Goal: Task Accomplishment & Management: Manage account settings

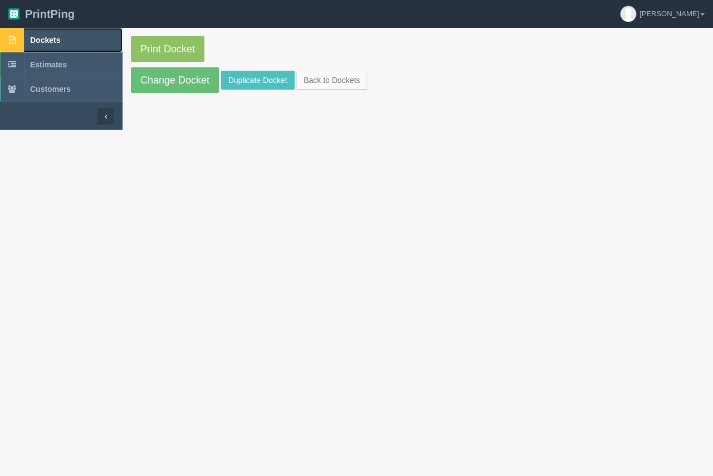
click at [52, 41] on span "Dockets" at bounding box center [45, 40] width 30 height 9
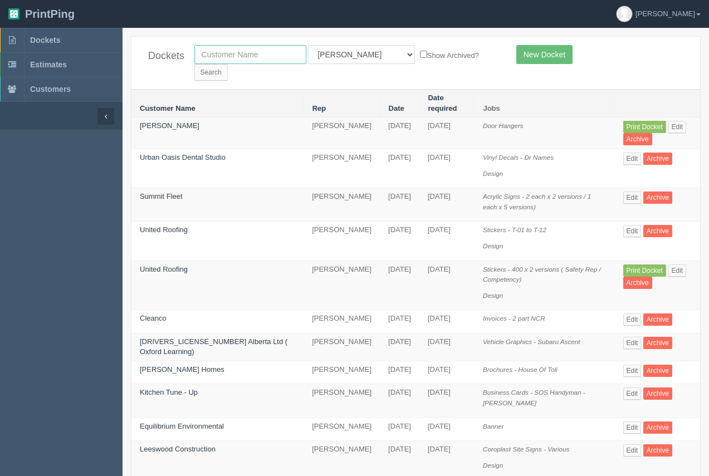
click at [225, 61] on input "text" at bounding box center [250, 54] width 112 height 19
type input "[PERSON_NAME]"
click at [228, 64] on input "Search" at bounding box center [210, 72] width 33 height 17
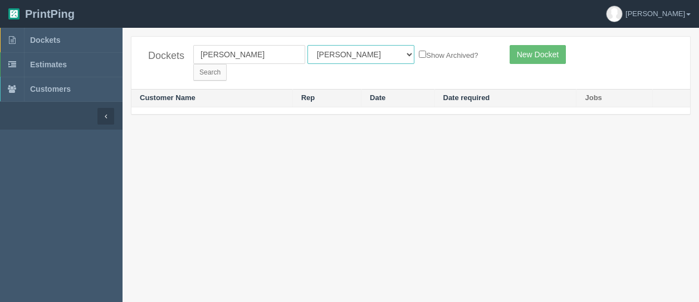
click at [349, 56] on select "All Users Ali Ali Test 1 Aly Amy Ankit Arif Brandon Dan France Greg Jim Mark Ma…" at bounding box center [360, 54] width 107 height 19
select select
click at [307, 45] on select "All Users Ali Ali Test 1 Aly Amy Ankit Arif Brandon Dan France Greg Jim Mark Ma…" at bounding box center [360, 54] width 107 height 19
click at [227, 64] on input "Search" at bounding box center [209, 72] width 33 height 17
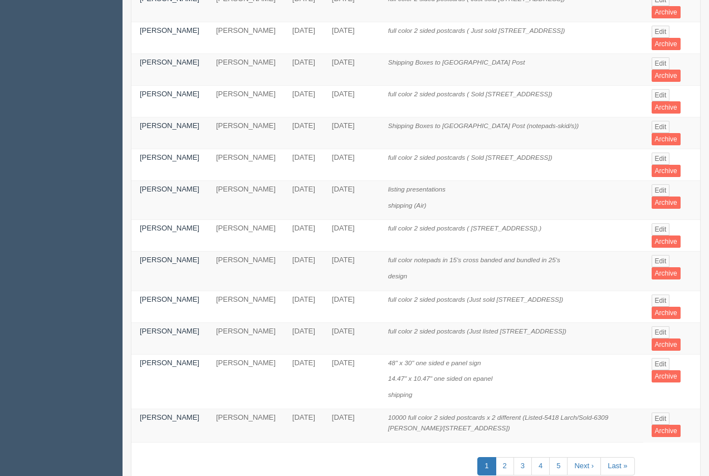
scroll to position [578, 0]
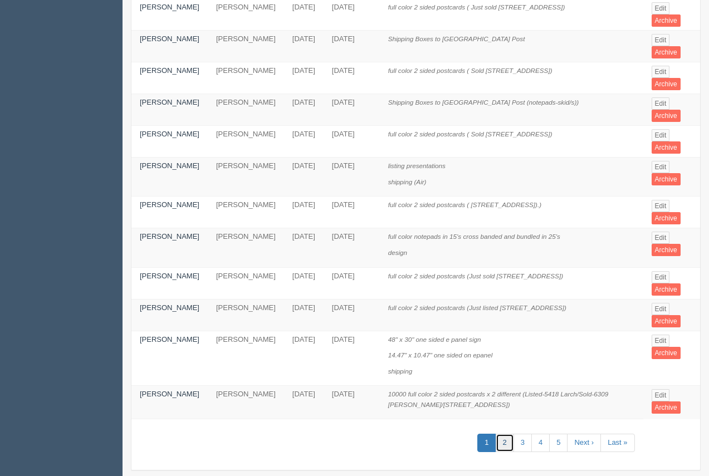
click at [501, 302] on link "2" at bounding box center [505, 443] width 18 height 18
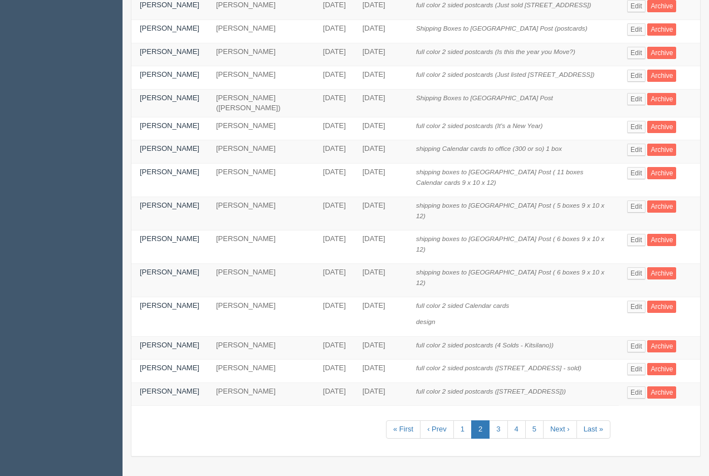
scroll to position [389, 0]
click at [489, 302] on link "3" at bounding box center [498, 430] width 18 height 18
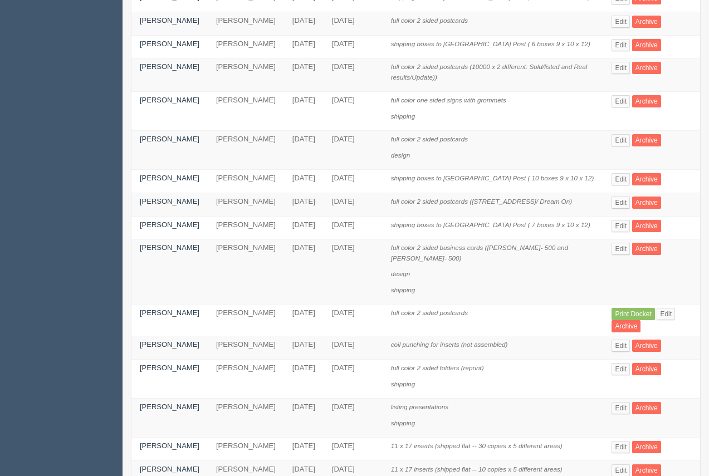
scroll to position [214, 0]
click at [160, 104] on link "[PERSON_NAME]" at bounding box center [170, 99] width 60 height 8
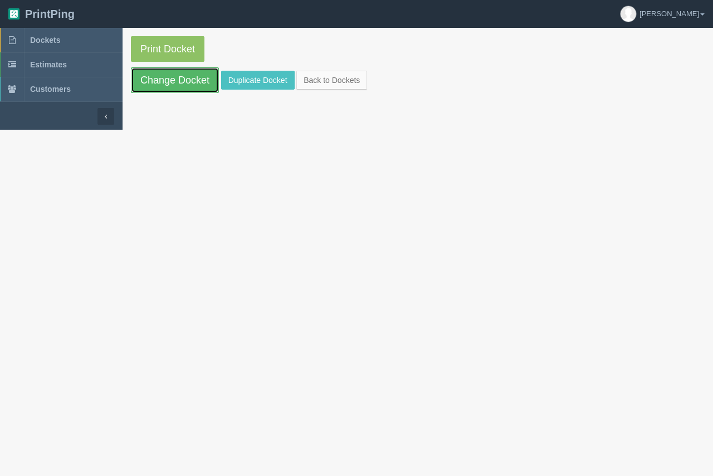
click at [180, 79] on link "Change Docket" at bounding box center [175, 80] width 88 height 26
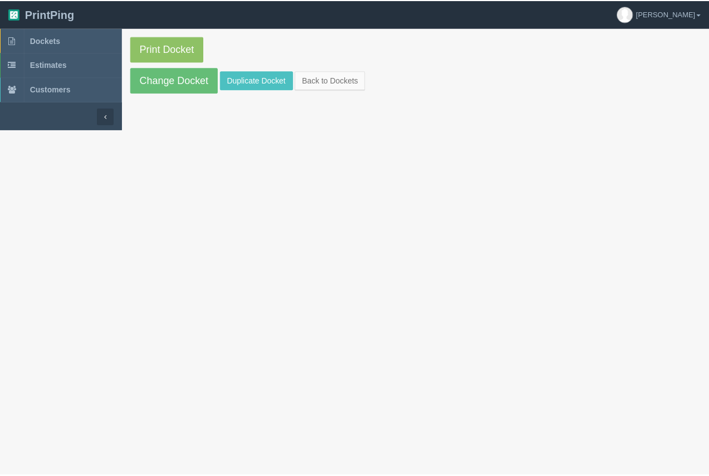
scroll to position [214, 0]
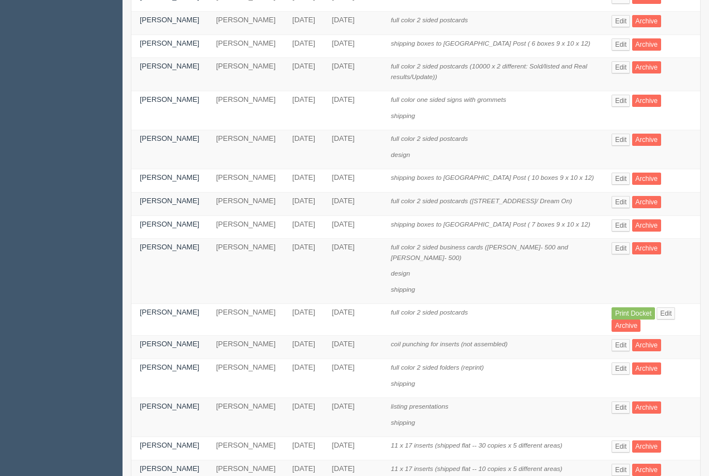
click at [173, 105] on td "[PERSON_NAME]" at bounding box center [169, 110] width 76 height 39
click at [150, 104] on link "[PERSON_NAME]" at bounding box center [170, 99] width 60 height 8
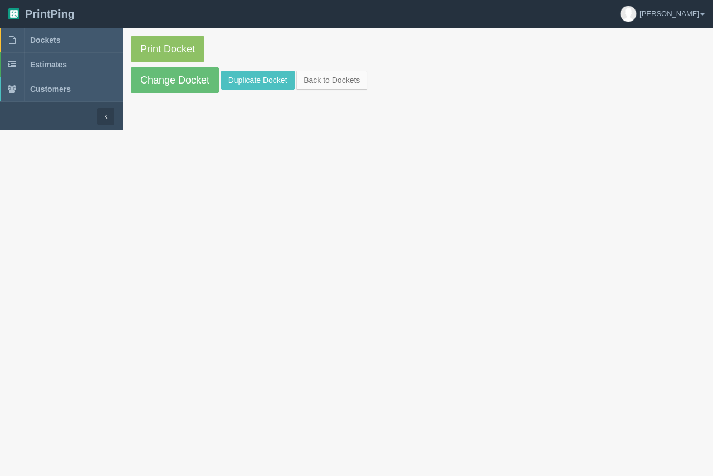
click at [175, 66] on section "Print Docket Change Docket Duplicate Docket Back to Dockets" at bounding box center [418, 65] width 590 height 74
click at [177, 73] on link "Change Docket" at bounding box center [175, 80] width 88 height 26
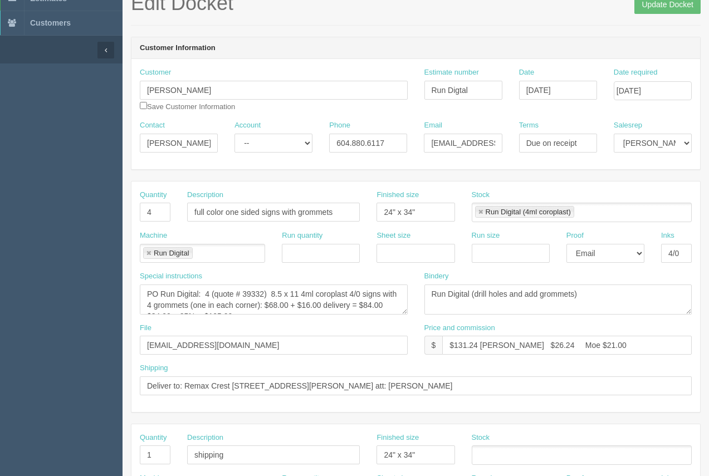
scroll to position [63, 0]
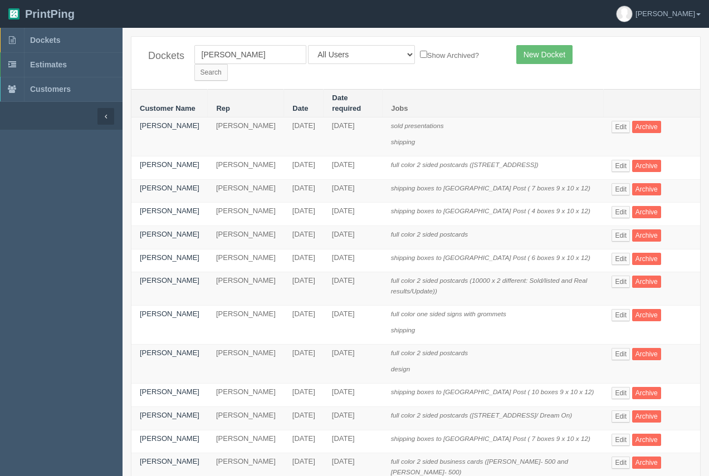
click at [699, 80] on div "Dockets bryan velve All Users Ali Ali Test 1 Aly Amy Ankit Arif Brandon Dan Fra…" at bounding box center [416, 480] width 587 height 889
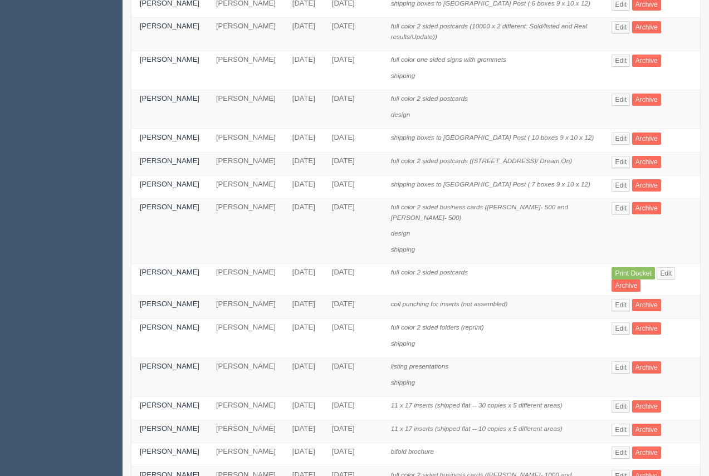
scroll to position [452, 0]
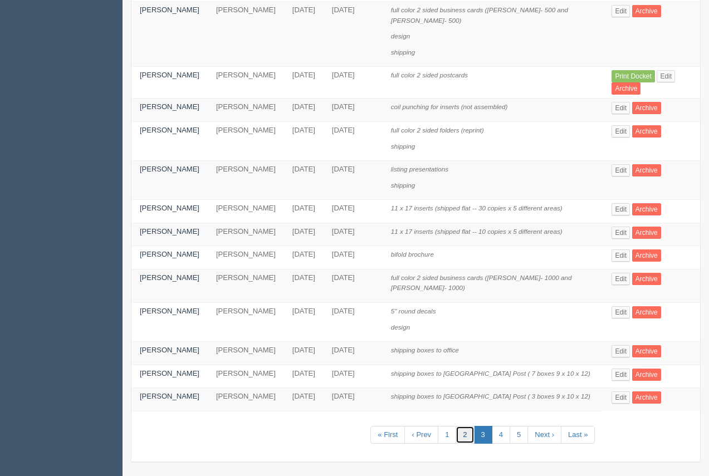
click at [462, 302] on link "2" at bounding box center [465, 435] width 18 height 18
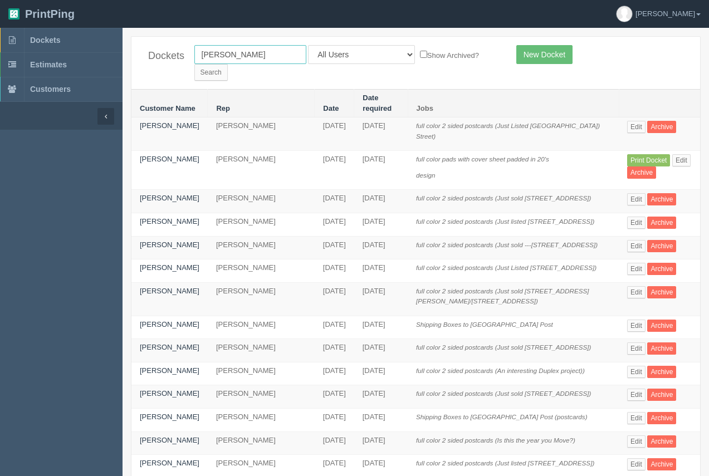
drag, startPoint x: 260, startPoint y: 57, endPoint x: 174, endPoint y: 56, distance: 85.8
click at [174, 56] on div "Dockets bryan velve All Users Ali Ali Test 1 Aly Amy Ankit Arif Brandon Dan Fra…" at bounding box center [415, 63] width 569 height 52
type input "ranch"
click at [228, 64] on input "Search" at bounding box center [210, 72] width 33 height 17
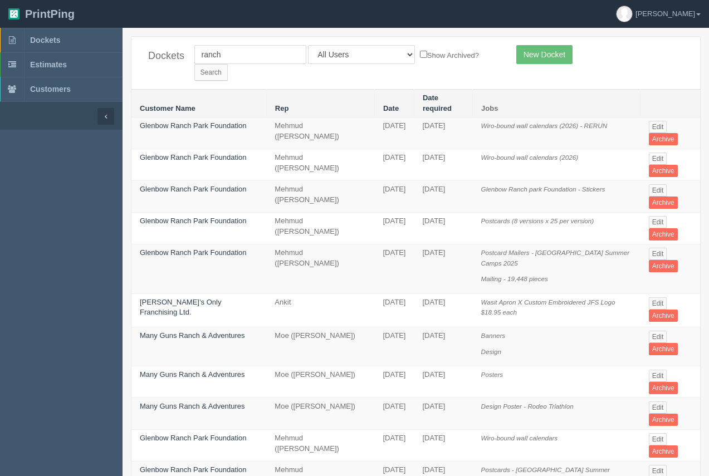
drag, startPoint x: 708, startPoint y: 126, endPoint x: 715, endPoint y: 222, distance: 96.1
drag, startPoint x: 253, startPoint y: 54, endPoint x: 179, endPoint y: 48, distance: 73.8
click at [167, 46] on div "Dockets ranch All Users Ali Ali Test 1 Aly Amy Ankit Arif Brandon Dan France Gr…" at bounding box center [415, 63] width 569 height 52
type input "velve"
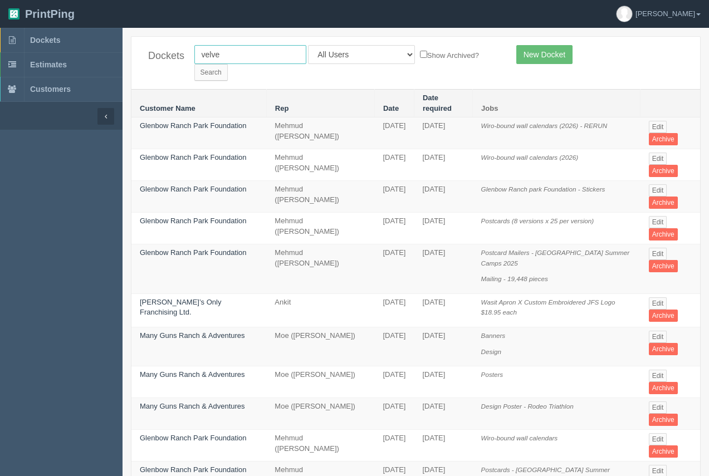
click at [194, 64] on input "Search" at bounding box center [210, 72] width 33 height 17
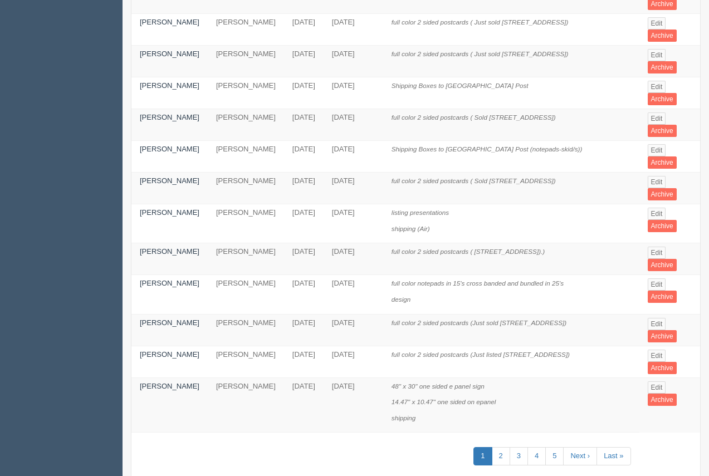
scroll to position [567, 0]
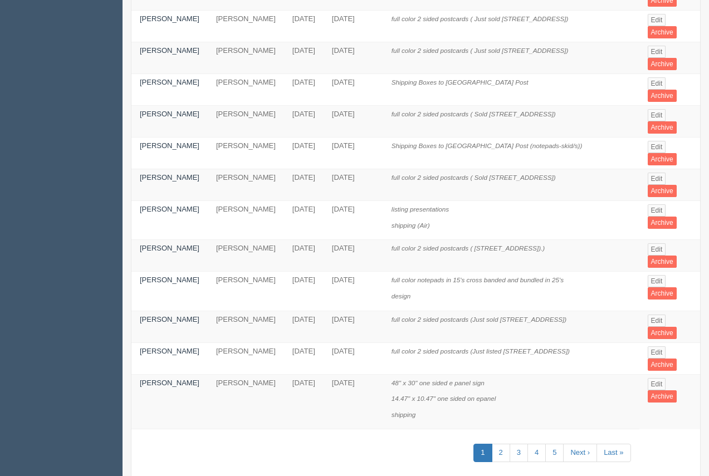
drag, startPoint x: 710, startPoint y: 296, endPoint x: 290, endPoint y: 443, distance: 444.8
click at [290, 443] on td "1 2 3 4 5 Next › Last »" at bounding box center [385, 454] width 508 height 51
click at [499, 444] on link "2" at bounding box center [501, 453] width 18 height 18
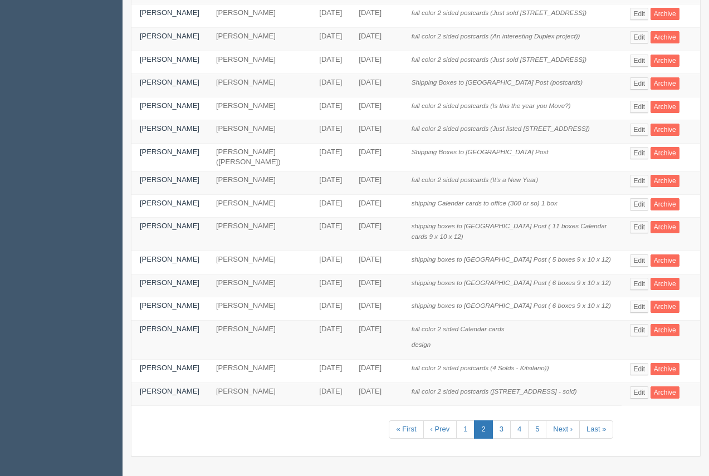
scroll to position [390, 0]
click at [492, 439] on link "3" at bounding box center [501, 430] width 18 height 18
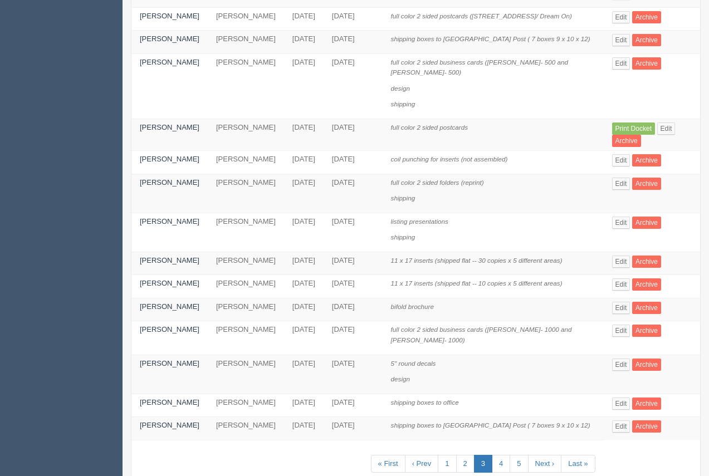
scroll to position [457, 0]
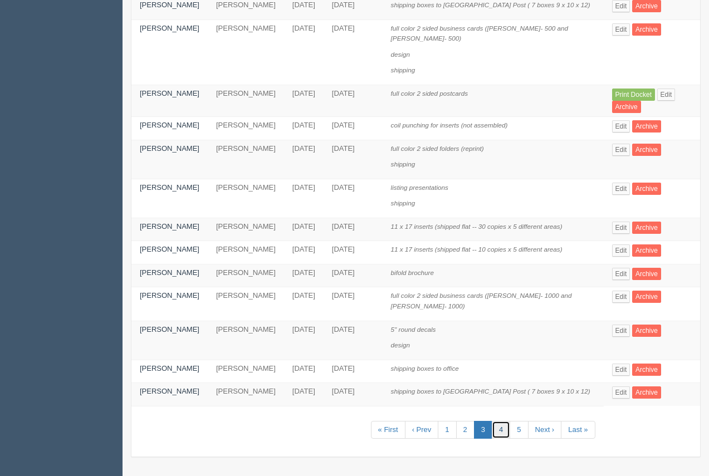
click at [499, 426] on link "4" at bounding box center [501, 430] width 18 height 18
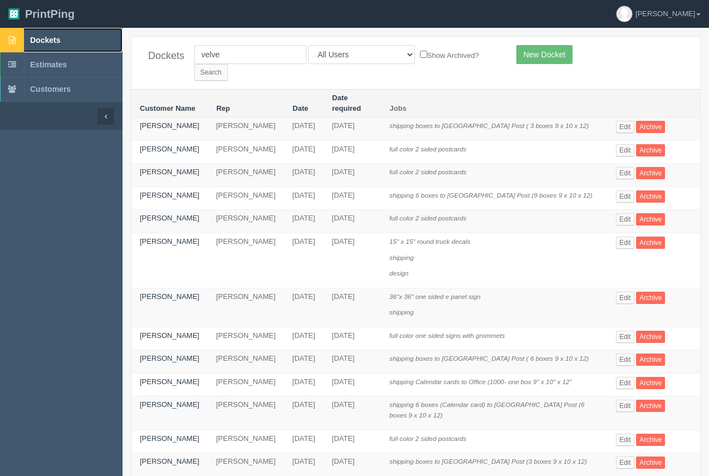
click at [49, 36] on span "Dockets" at bounding box center [45, 40] width 30 height 9
